Goal: Task Accomplishment & Management: Use online tool/utility

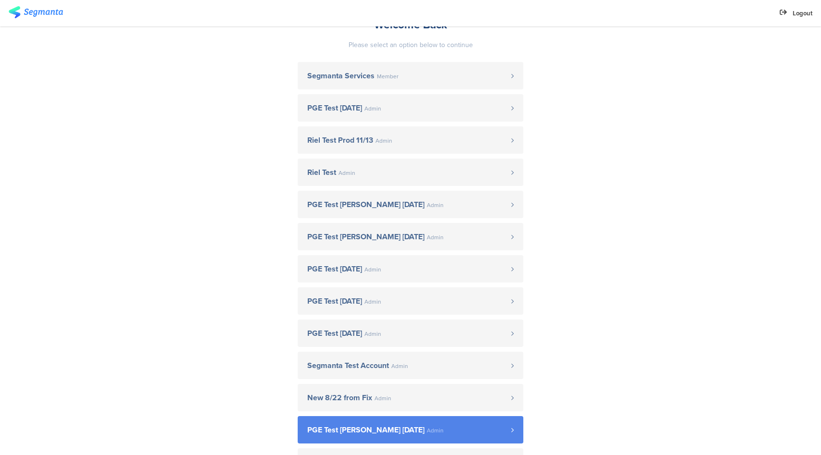
scroll to position [167, 0]
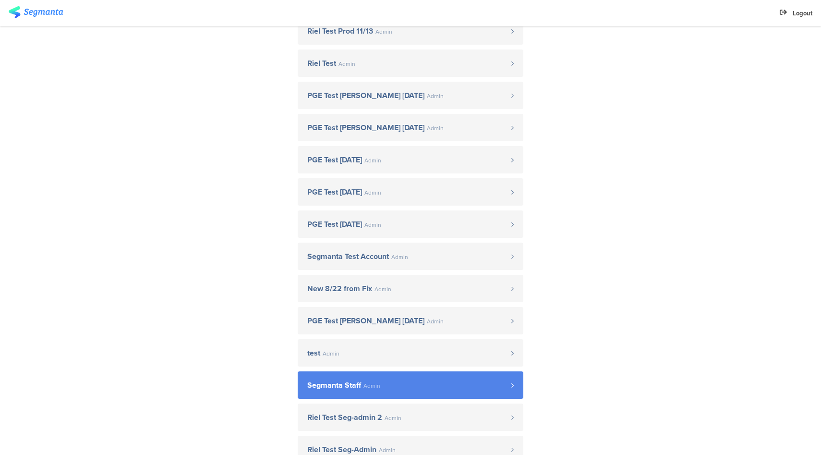
click at [375, 383] on span "Admin" at bounding box center [371, 386] width 17 height 6
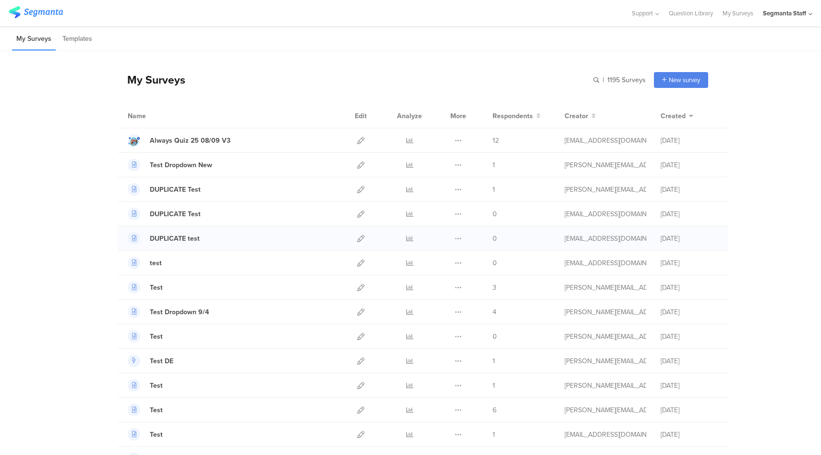
scroll to position [301, 0]
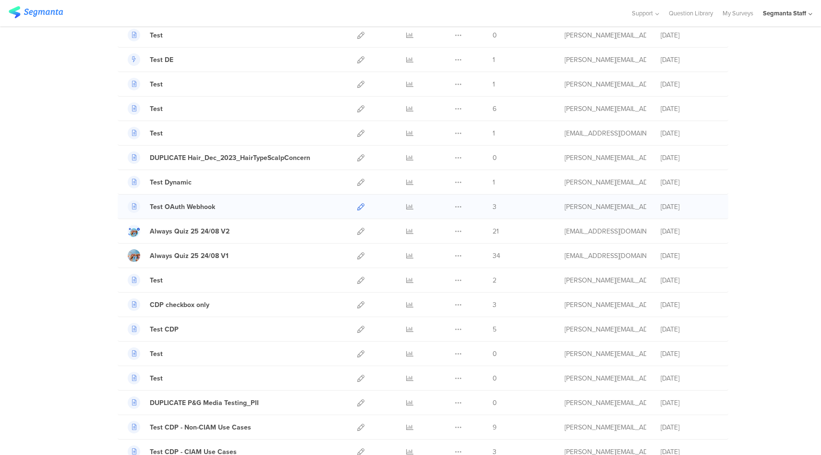
click at [358, 206] on icon at bounding box center [360, 206] width 7 height 7
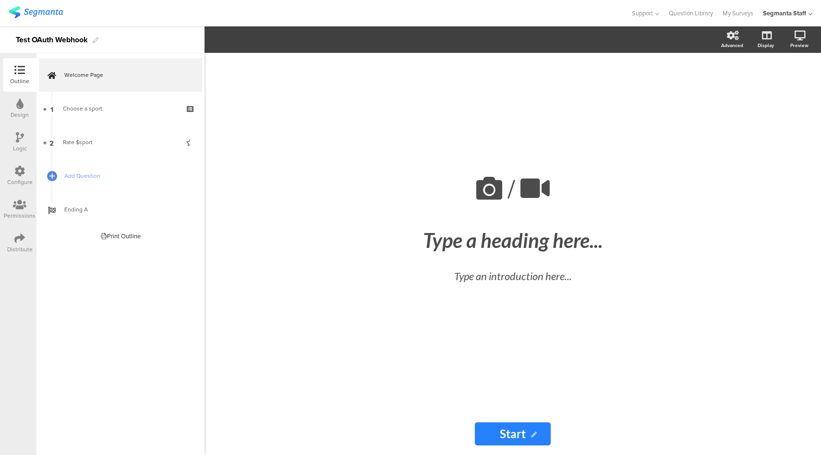
click at [24, 174] on icon at bounding box center [19, 171] width 11 height 11
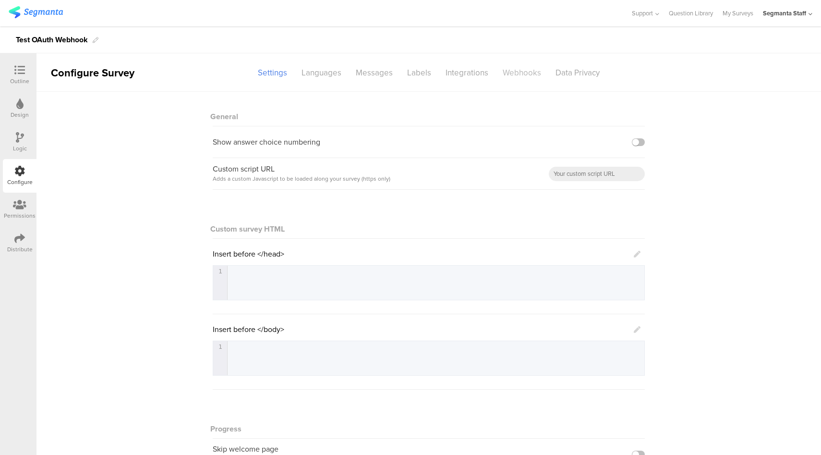
click at [510, 74] on div "Webhooks" at bounding box center [521, 72] width 53 height 17
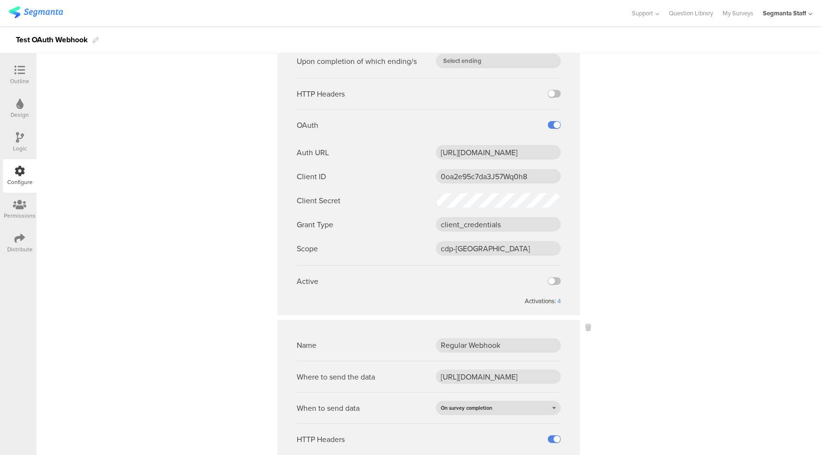
scroll to position [175, 0]
click at [557, 300] on div "4" at bounding box center [558, 300] width 3 height 9
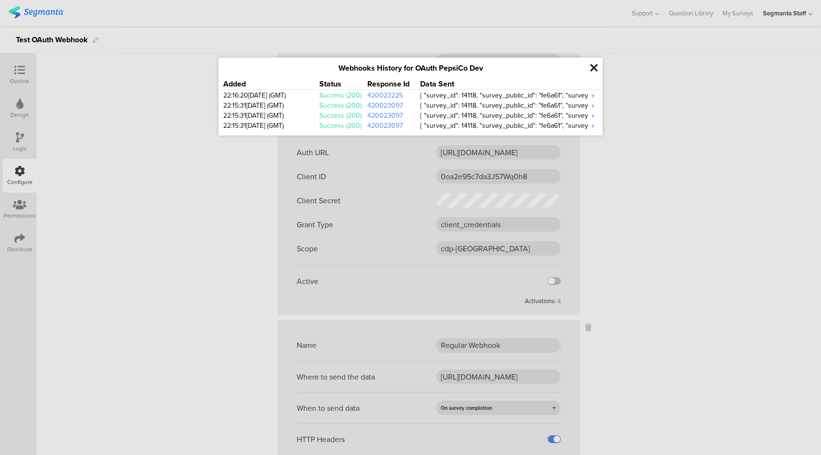
click at [592, 95] on div "+" at bounding box center [593, 95] width 10 height 11
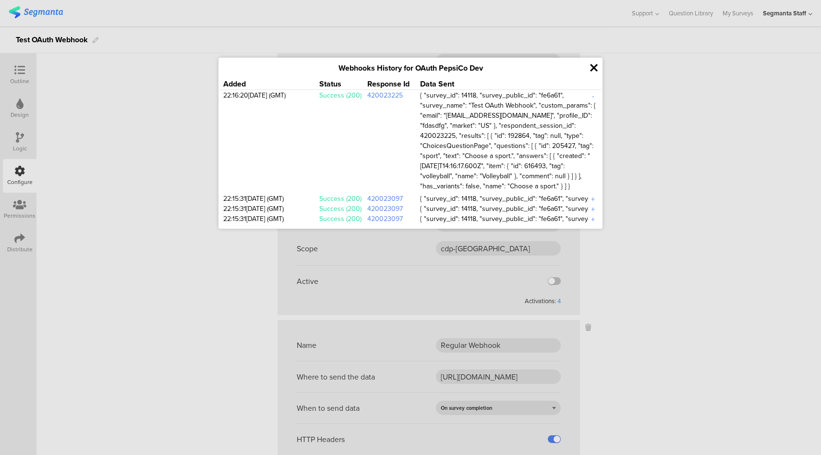
click at [592, 66] on icon at bounding box center [594, 67] width 8 height 11
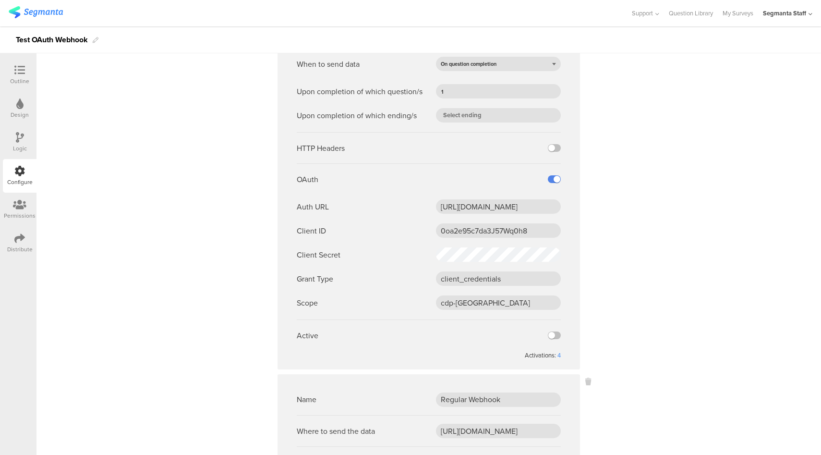
scroll to position [121, 0]
click at [557, 356] on div "4" at bounding box center [558, 354] width 3 height 9
